Goal: Communication & Community: Send Email

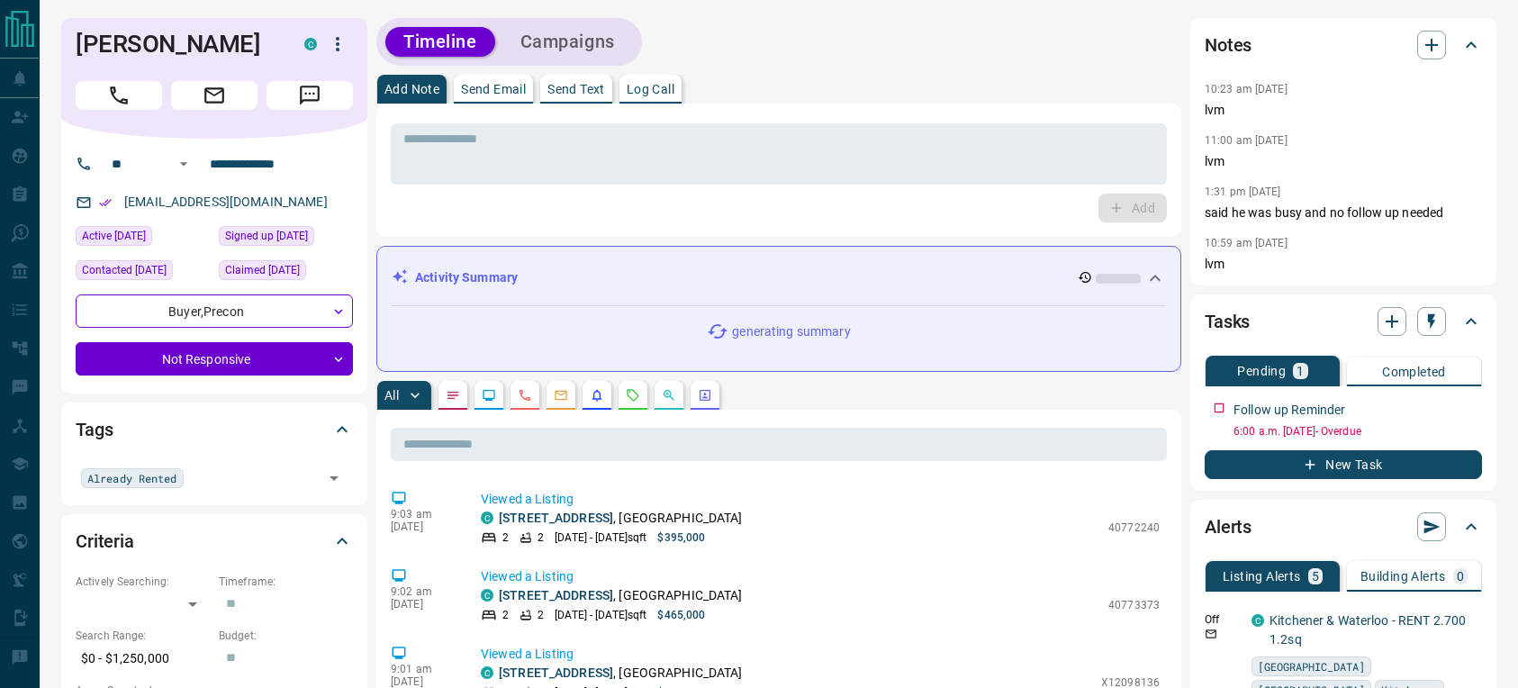
click at [500, 83] on p "Send Email" at bounding box center [493, 89] width 65 height 13
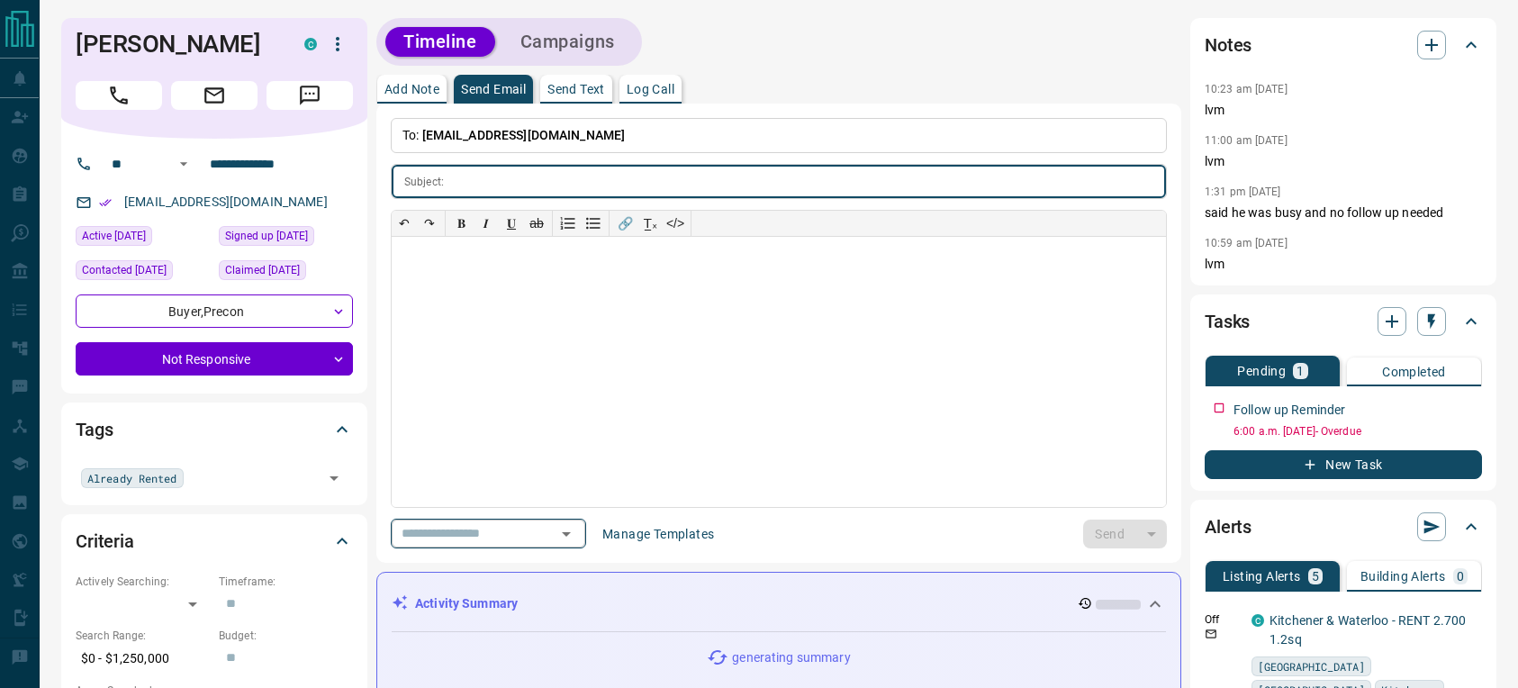
click at [568, 537] on icon "Open" at bounding box center [566, 534] width 22 height 22
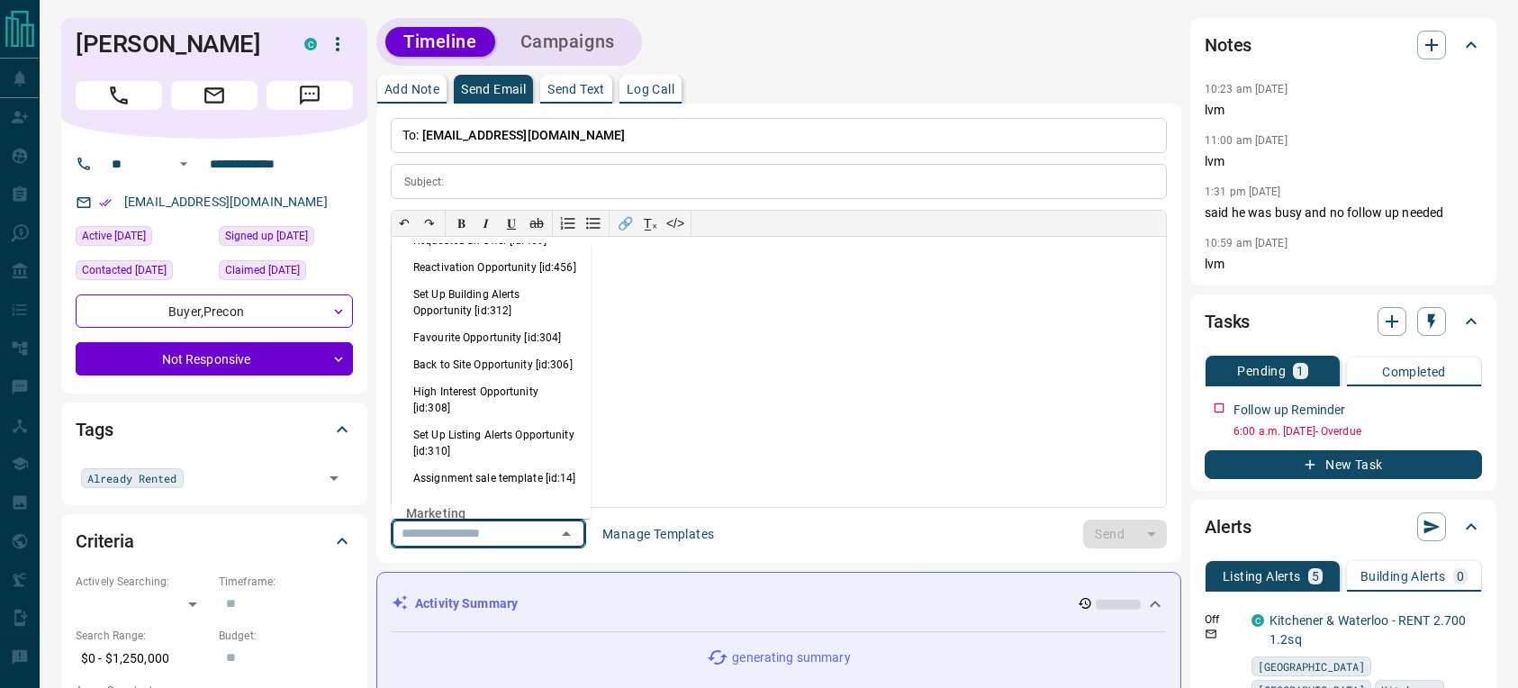
scroll to position [1180, 0]
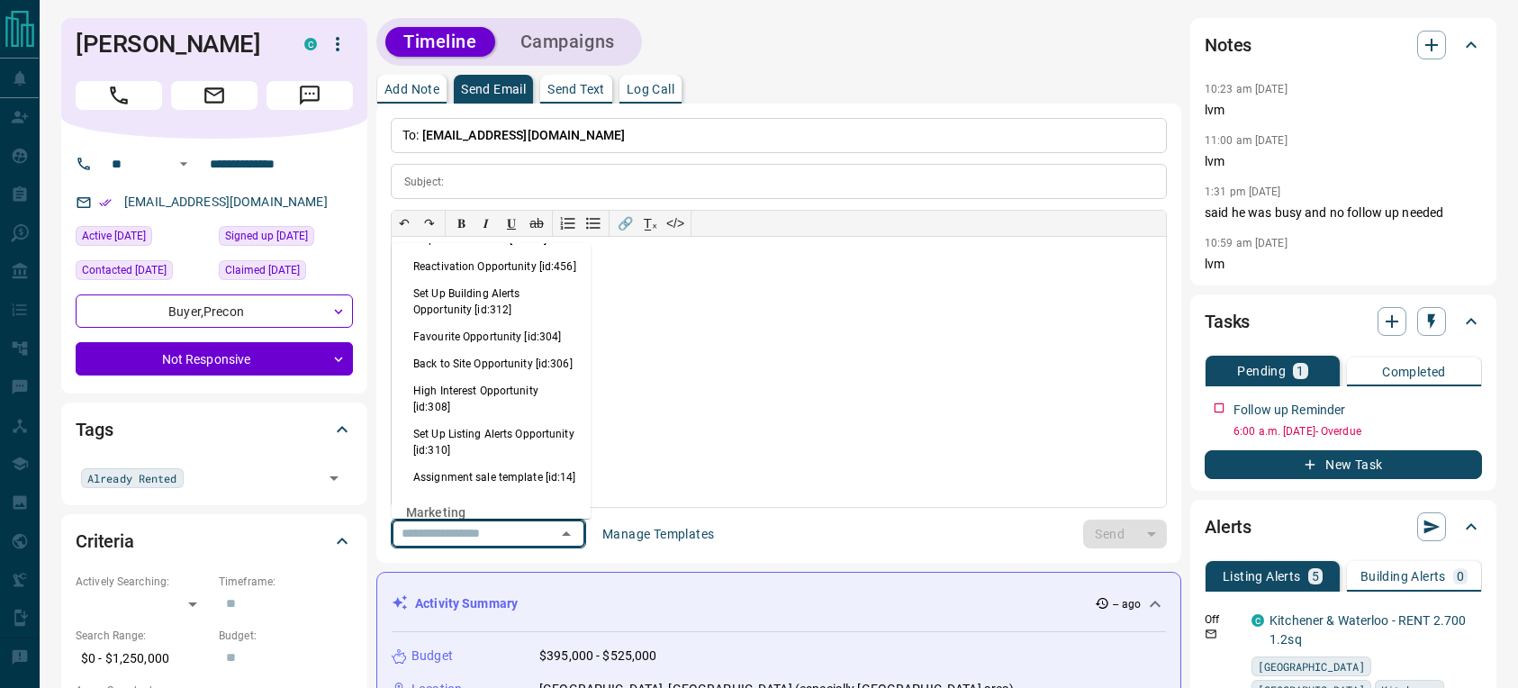
click at [457, 377] on li "Back to Site Opportunity [id:306]" at bounding box center [491, 363] width 199 height 27
type input "**********"
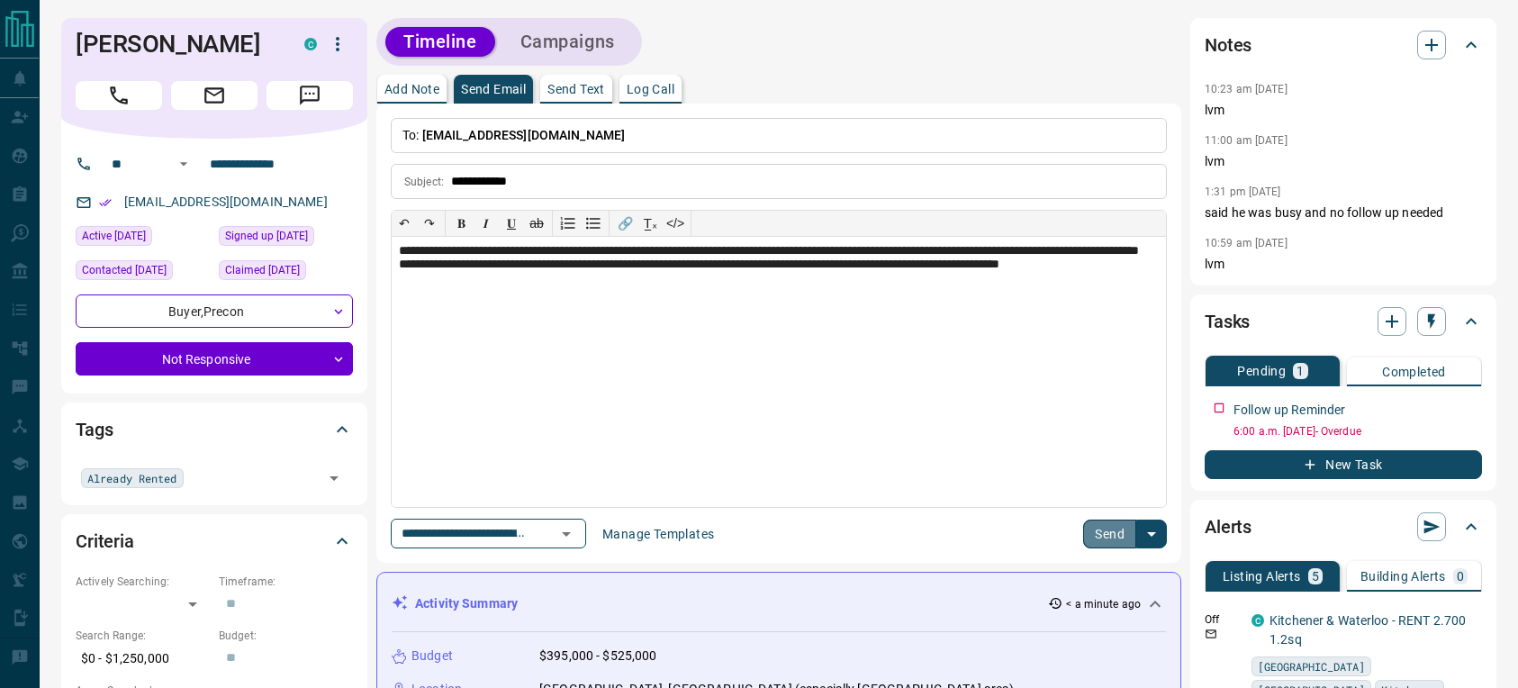
click at [1099, 528] on button "Send" at bounding box center [1109, 533] width 53 height 29
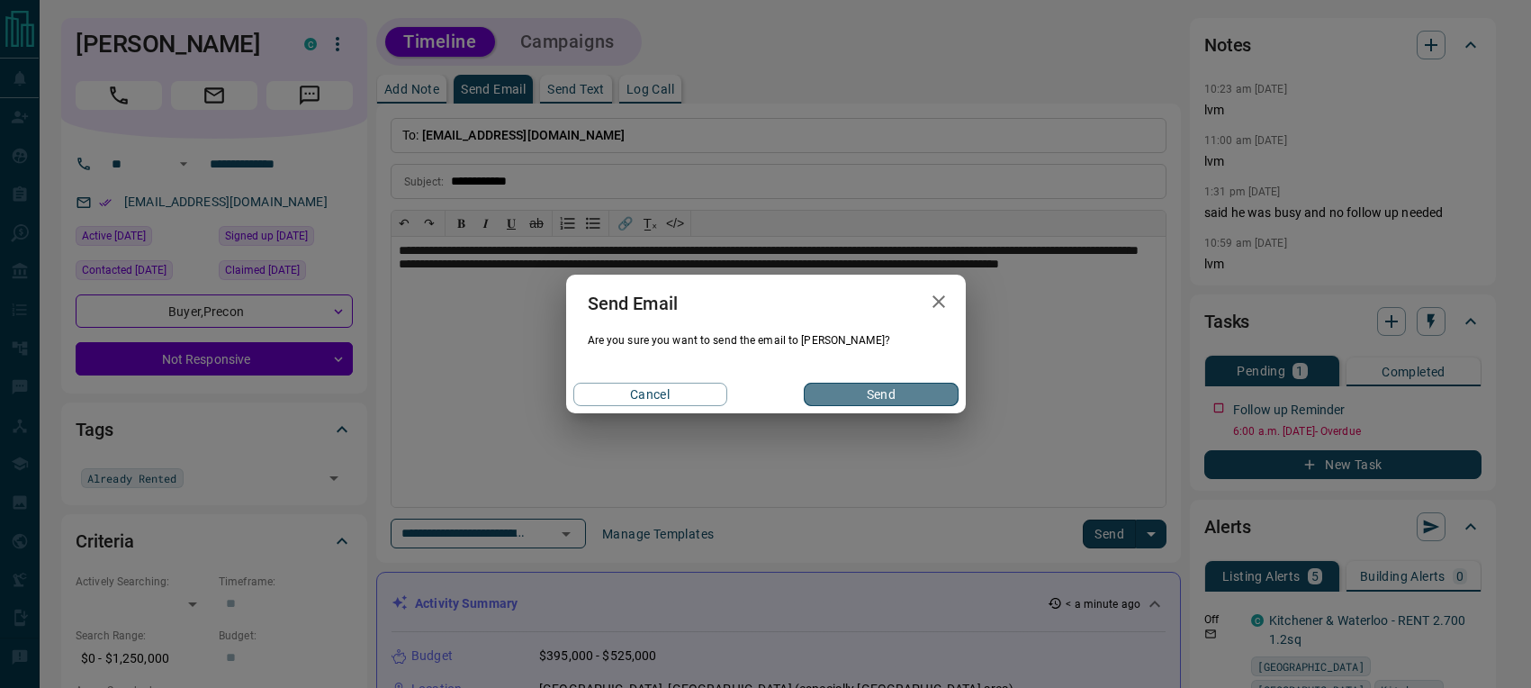
click at [895, 402] on button "Send" at bounding box center [881, 394] width 154 height 23
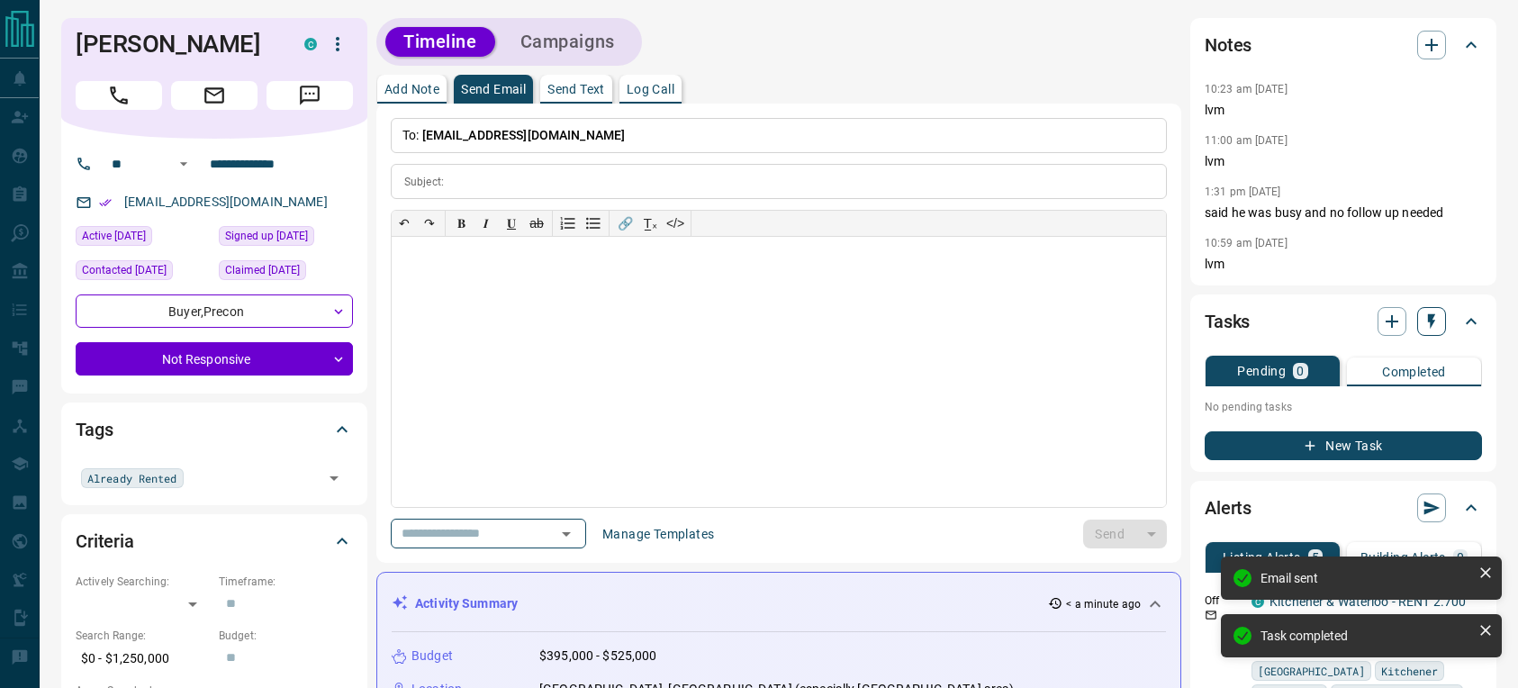
click at [1439, 322] on icon "button" at bounding box center [1431, 321] width 18 height 18
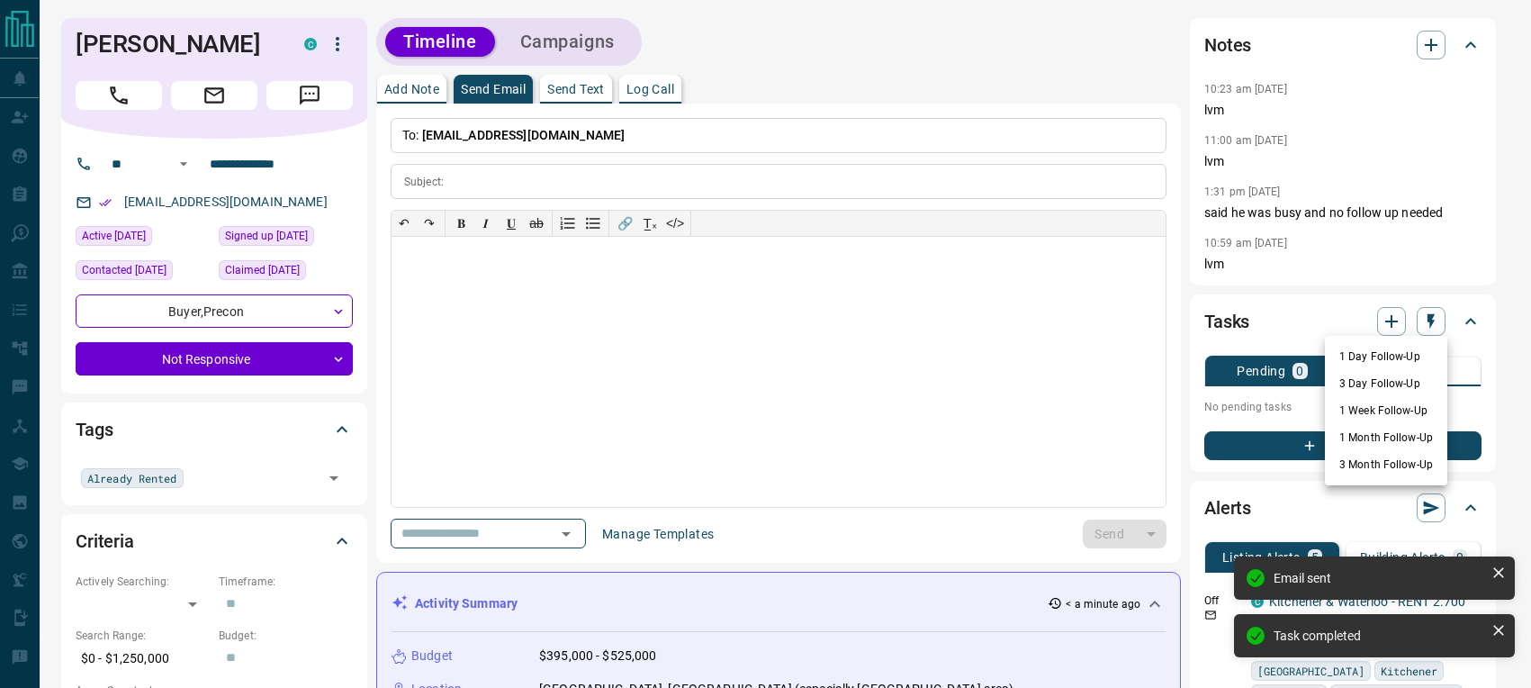
click at [1397, 347] on li "1 Day Follow-Up" at bounding box center [1386, 356] width 122 height 27
